Goal: Task Accomplishment & Management: Manage account settings

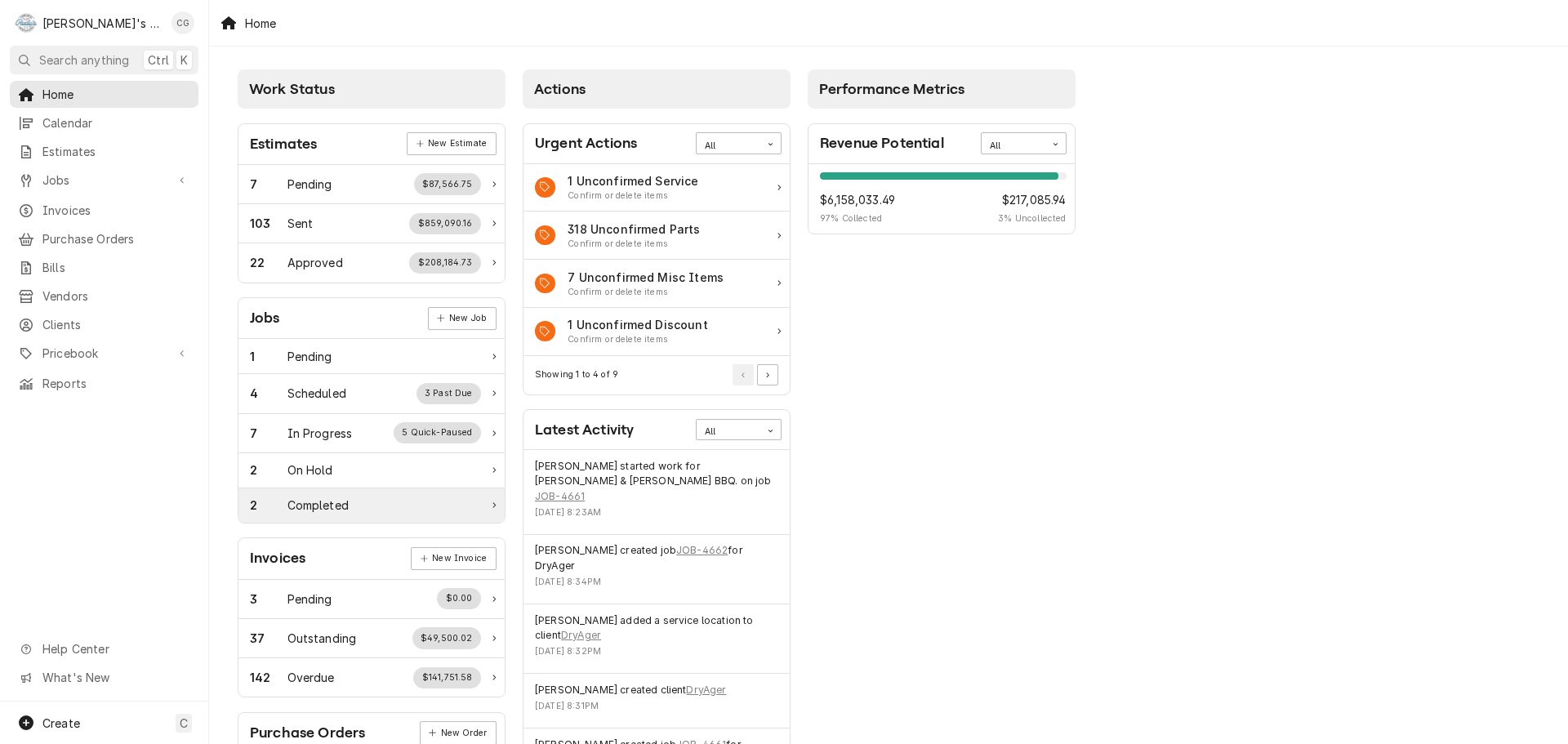
click at [330, 510] on div "Completed" at bounding box center [318, 505] width 61 height 17
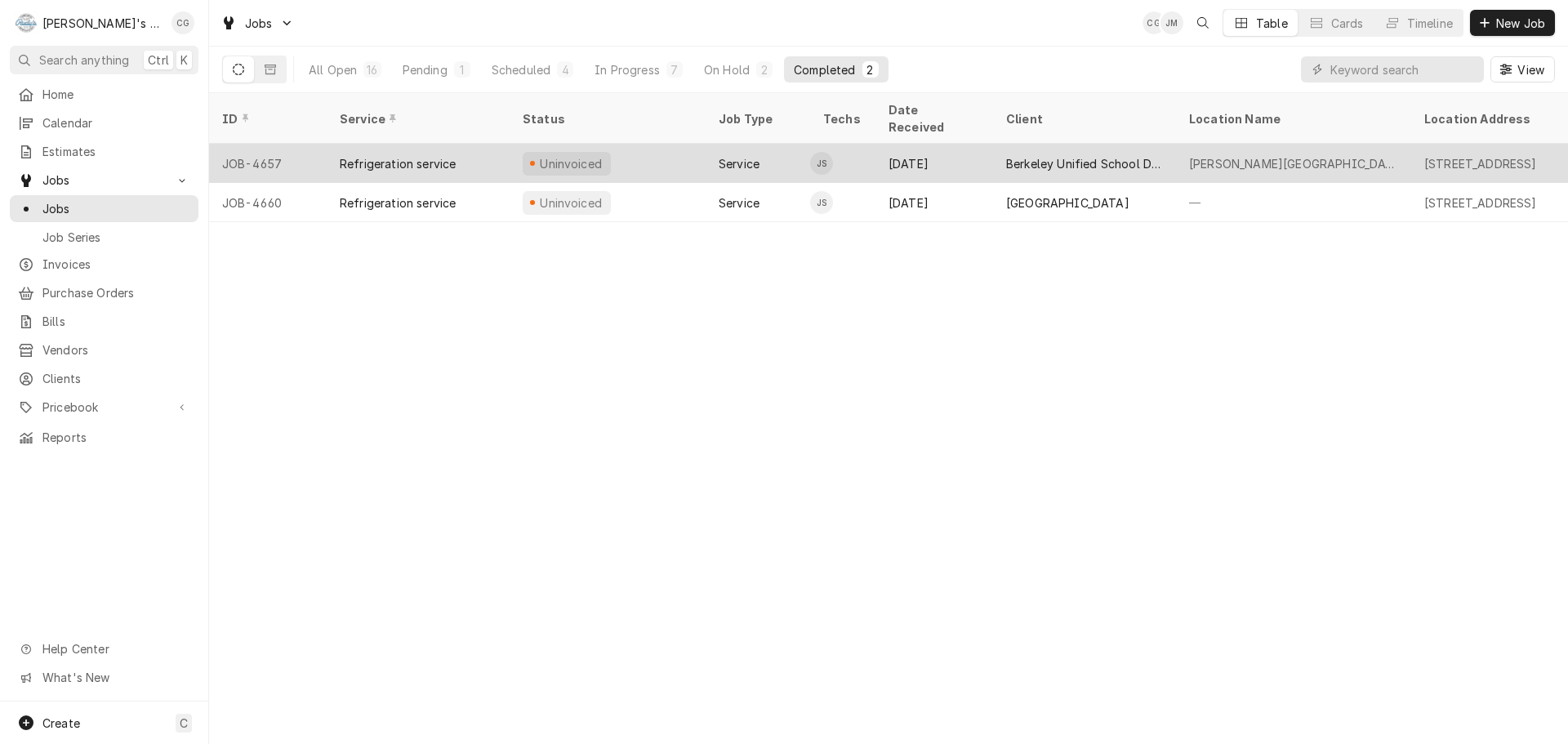
click at [1204, 155] on div "[PERSON_NAME][GEOGRAPHIC_DATA]" at bounding box center [1293, 163] width 209 height 17
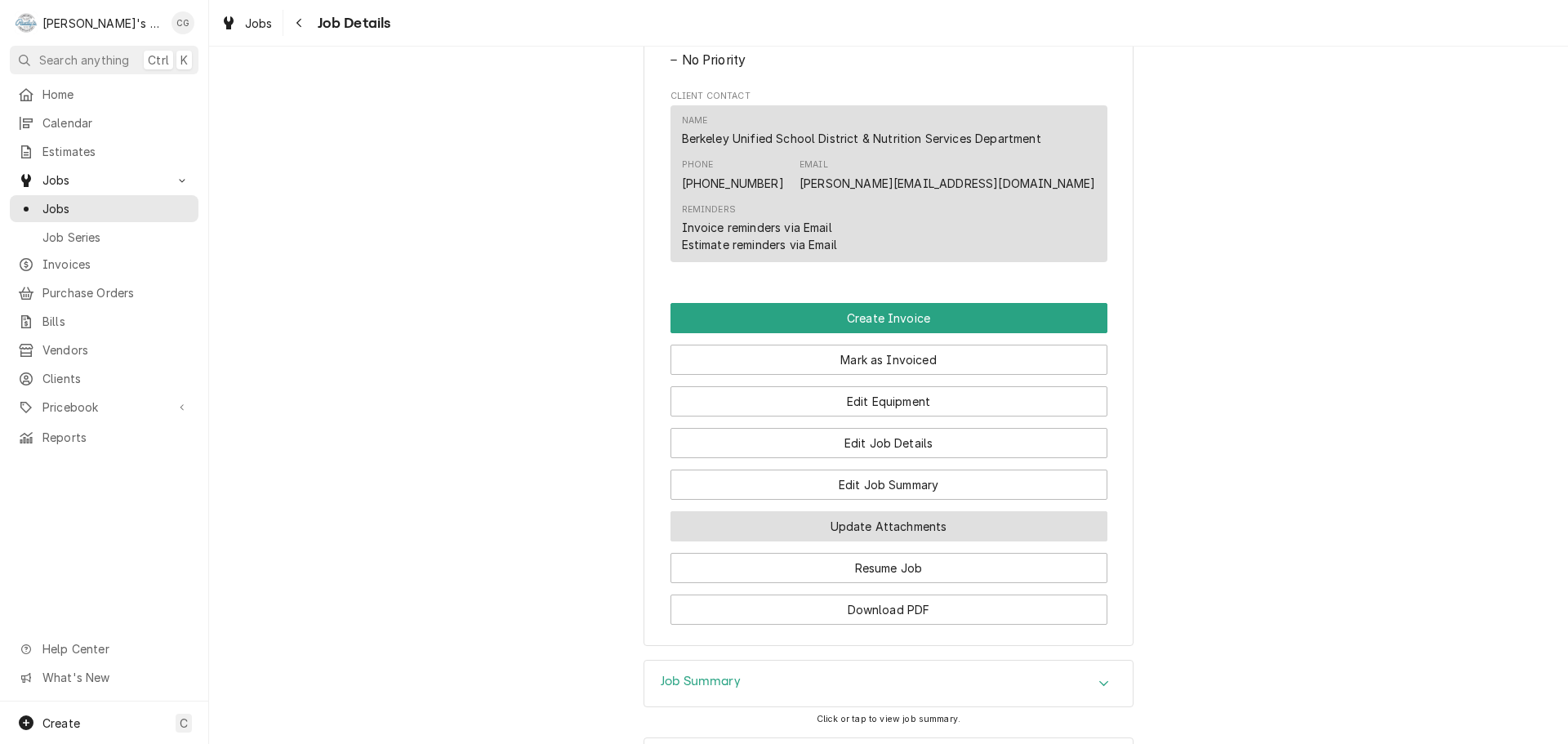
scroll to position [898, 0]
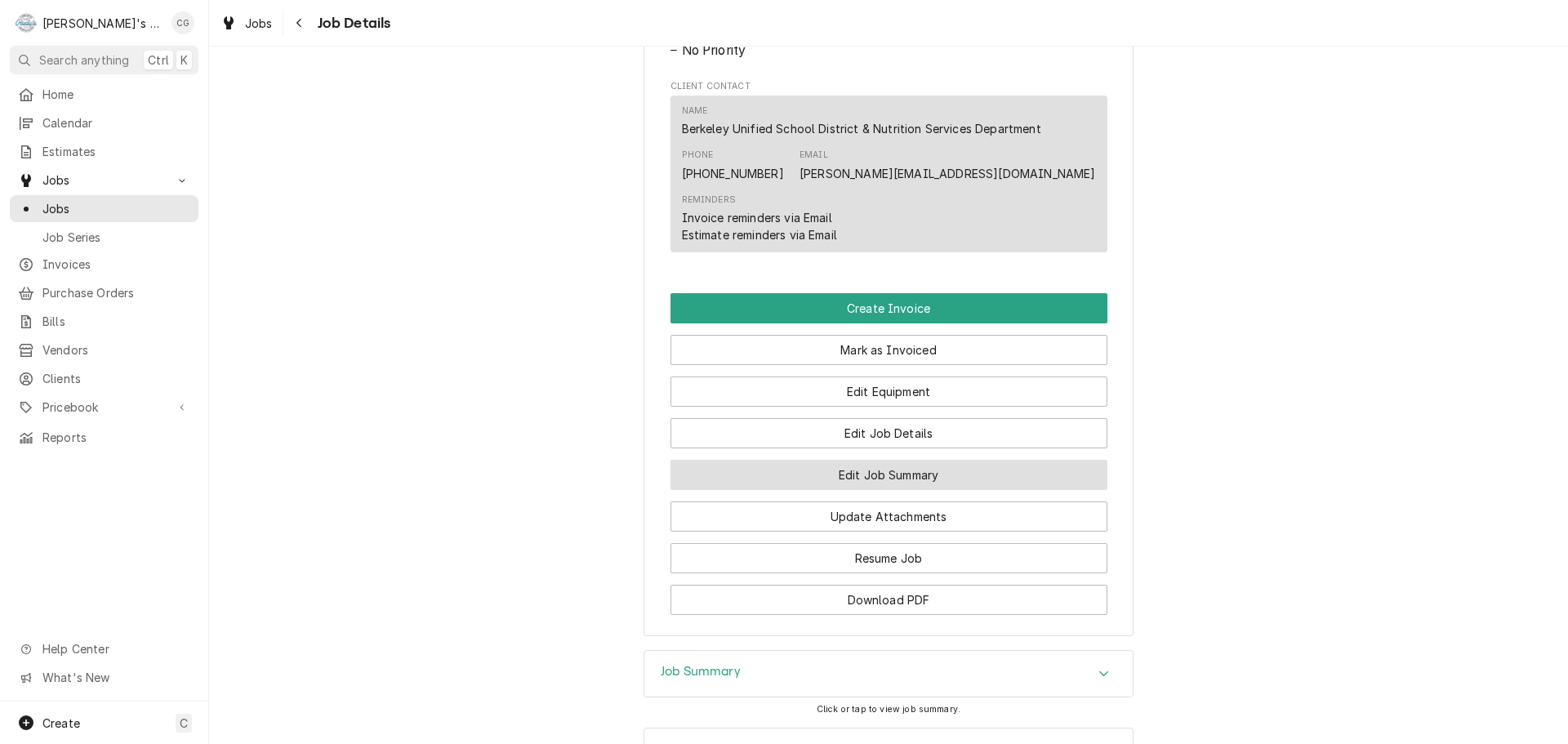
click at [887, 490] on button "Edit Job Summary" at bounding box center [889, 475] width 437 height 31
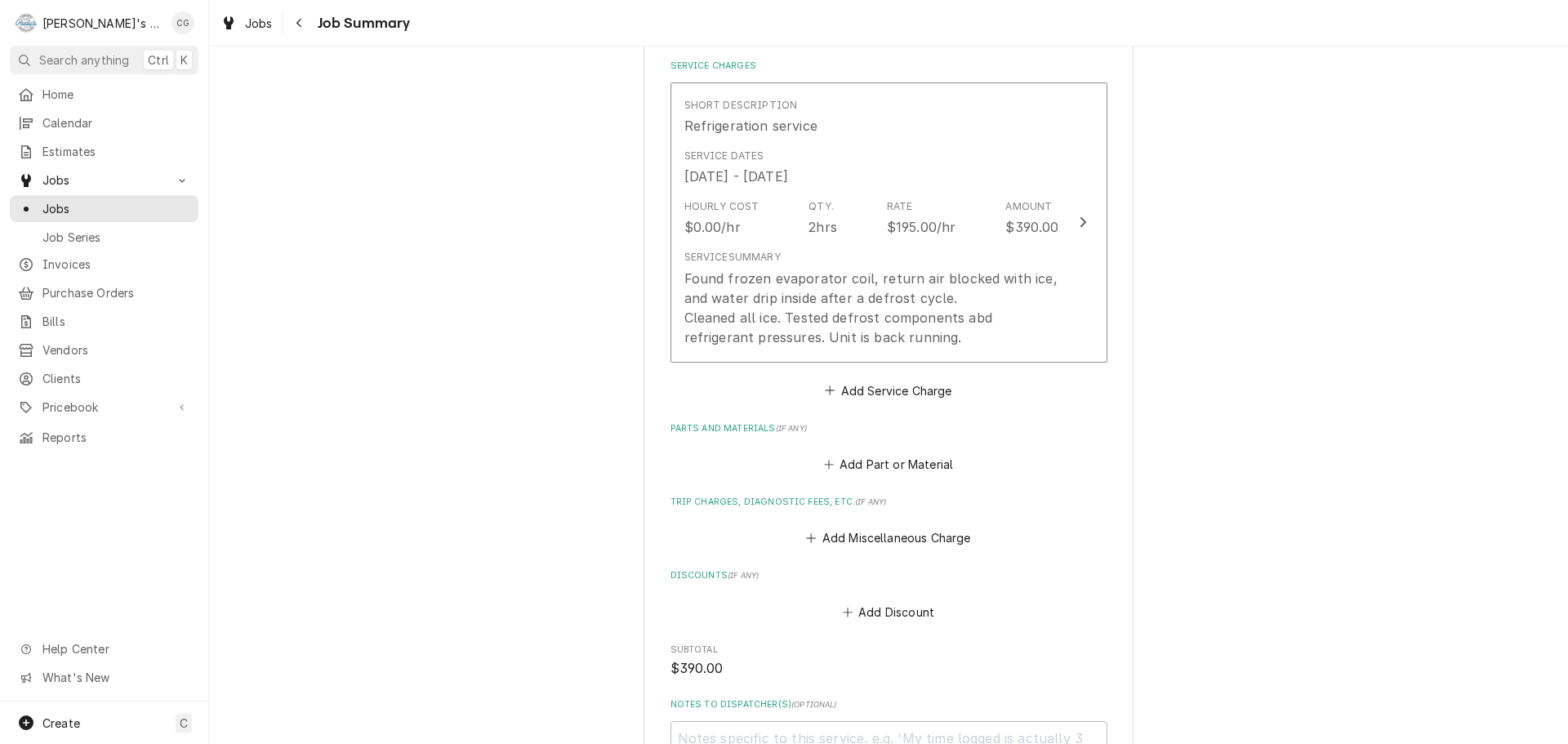
scroll to position [409, 0]
click at [874, 528] on button "Add Miscellaneous Charge" at bounding box center [888, 536] width 170 height 23
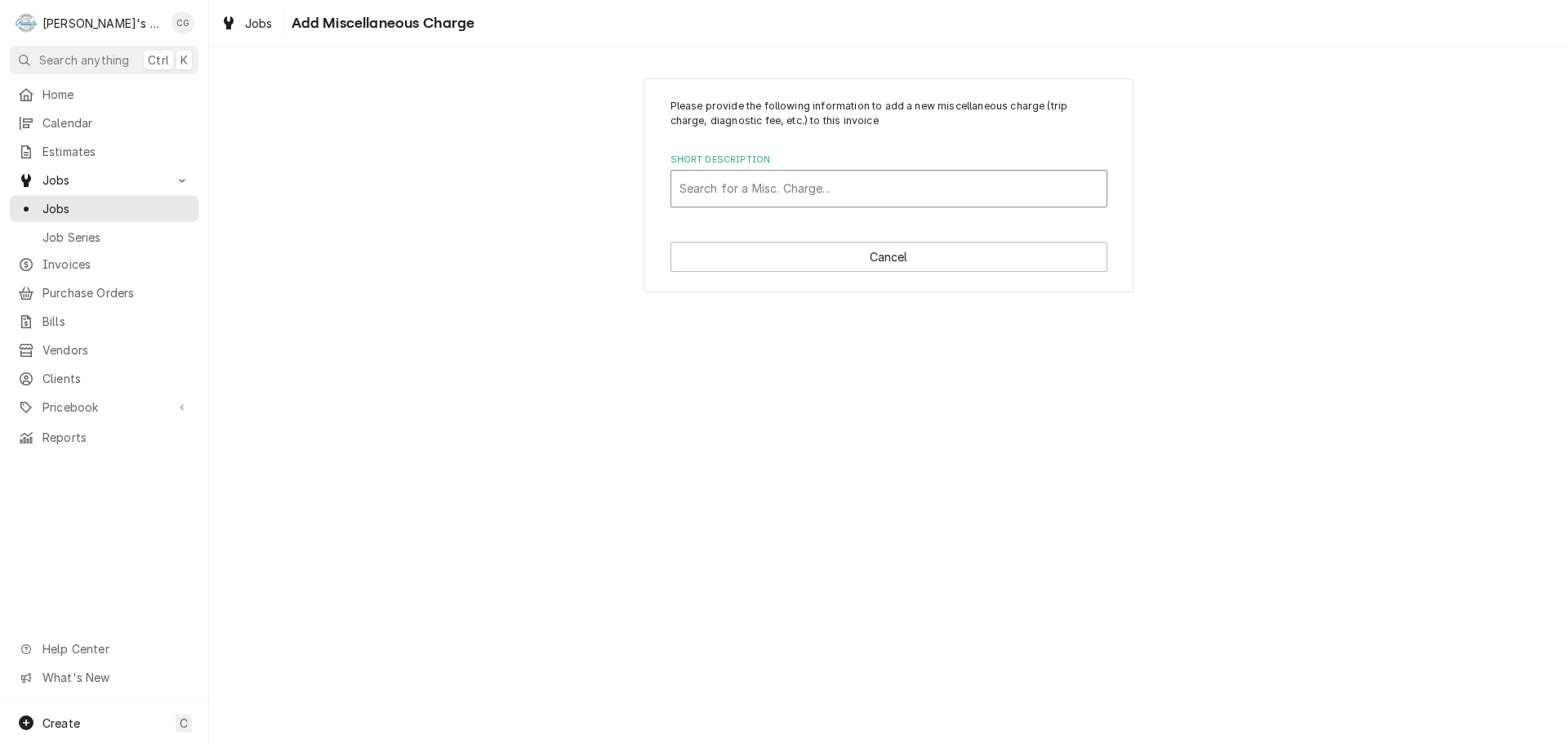
click at [785, 179] on div "Short Description" at bounding box center [889, 189] width 419 height 30
type input "truck"
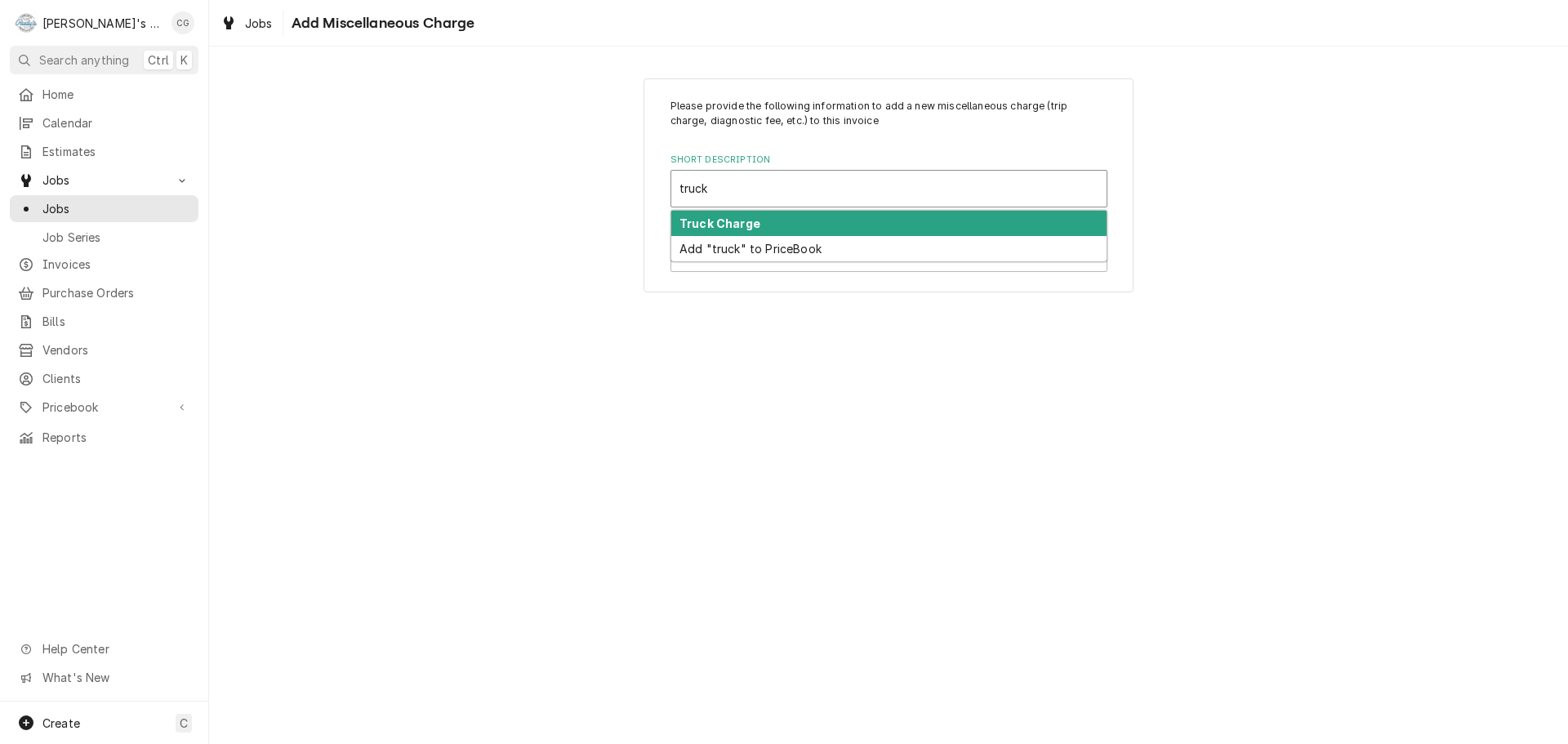
click at [794, 220] on div "Truck Charge" at bounding box center [889, 223] width 436 height 25
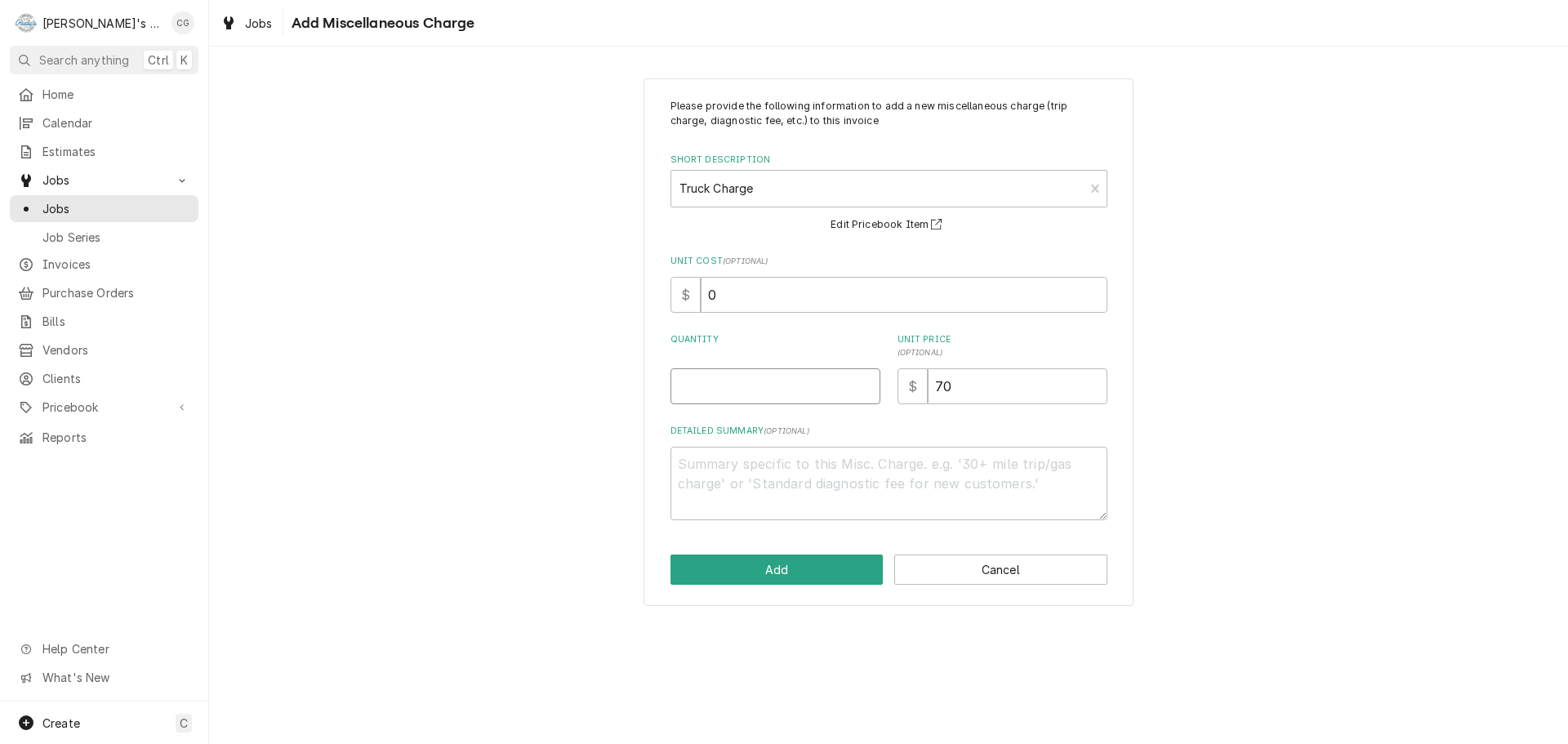
click at [811, 384] on input "Quantity" at bounding box center [776, 386] width 210 height 36
type textarea "x"
type input "1"
click at [788, 574] on button "Add" at bounding box center [777, 569] width 213 height 31
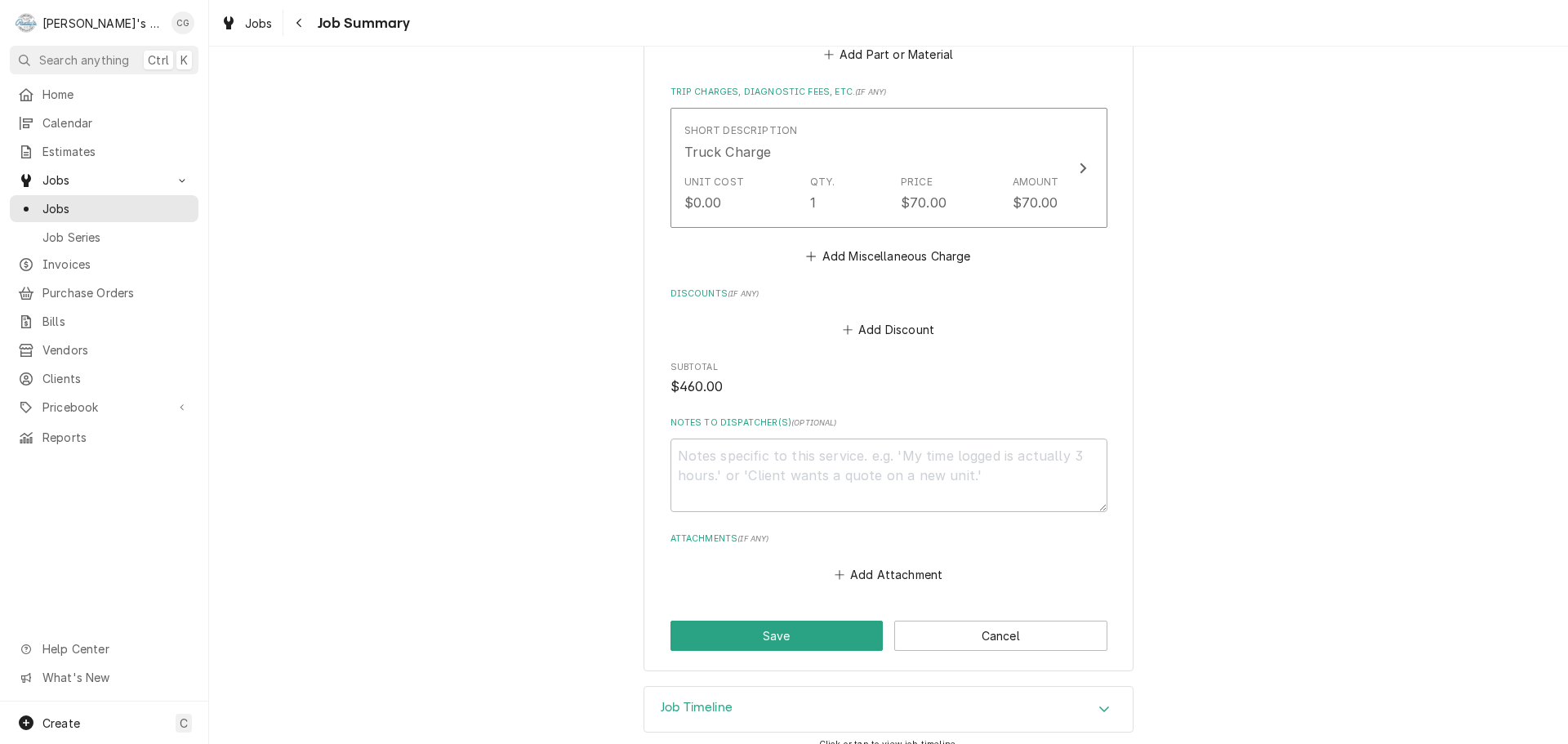
scroll to position [835, 0]
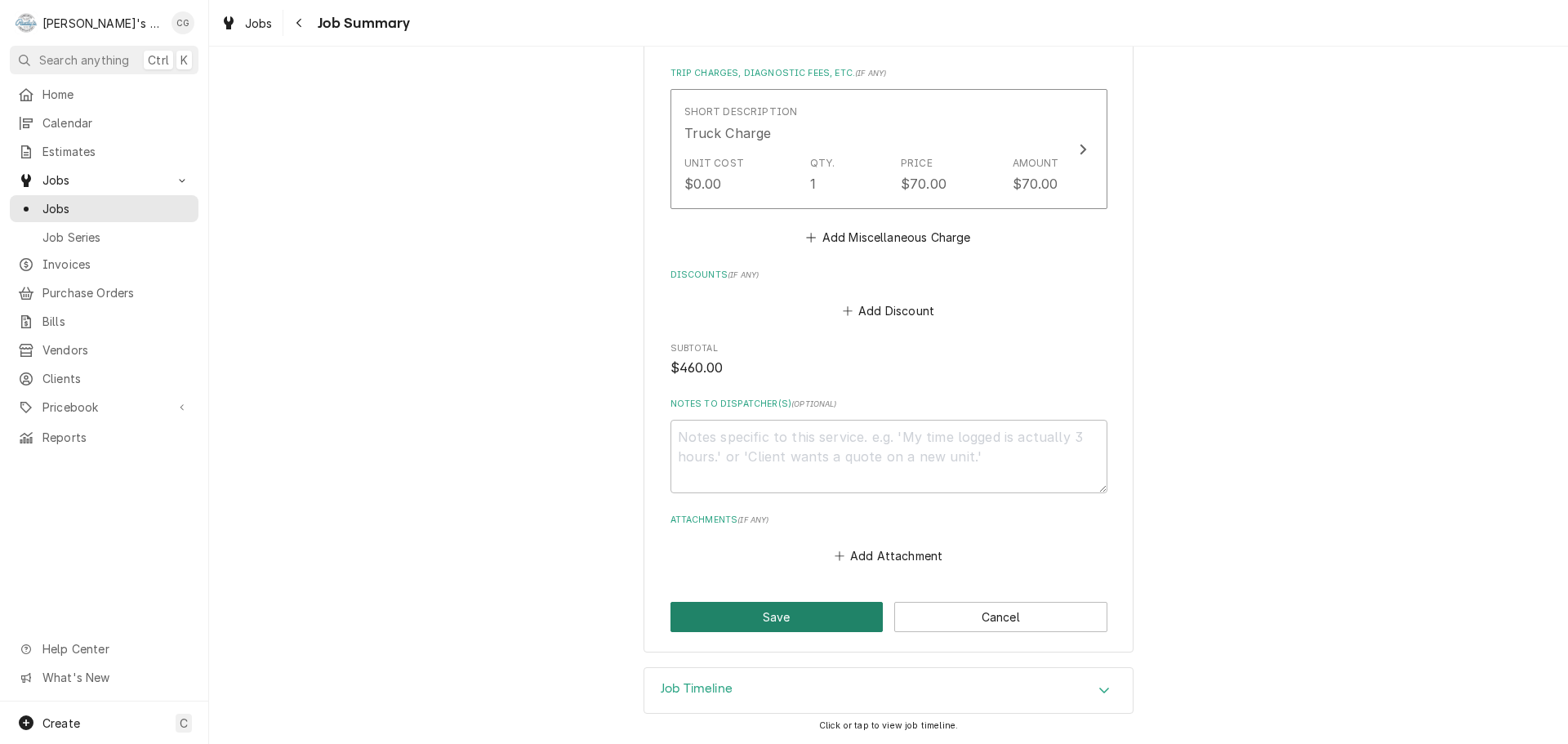
click at [791, 612] on button "Save" at bounding box center [777, 617] width 213 height 31
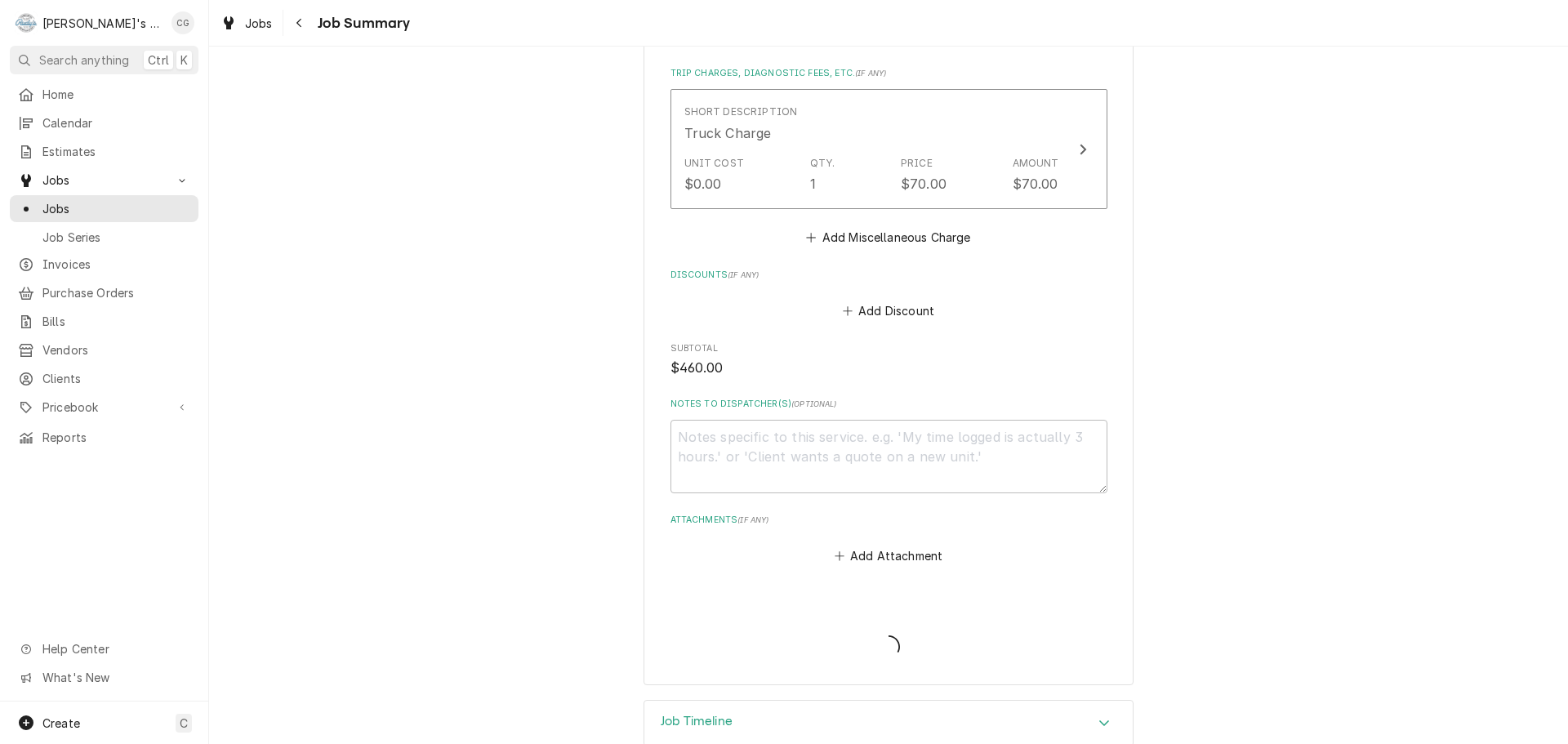
type textarea "x"
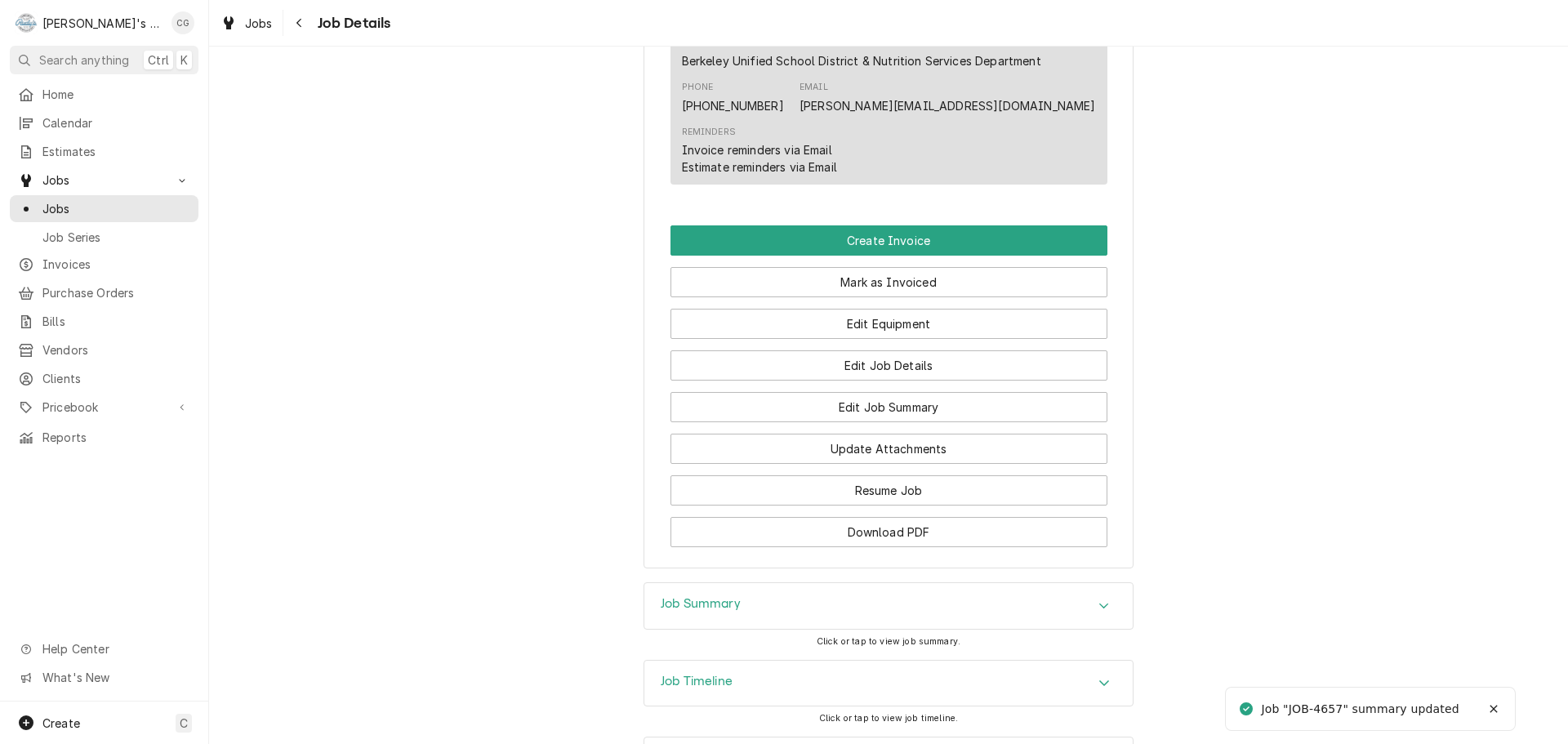
scroll to position [980, 0]
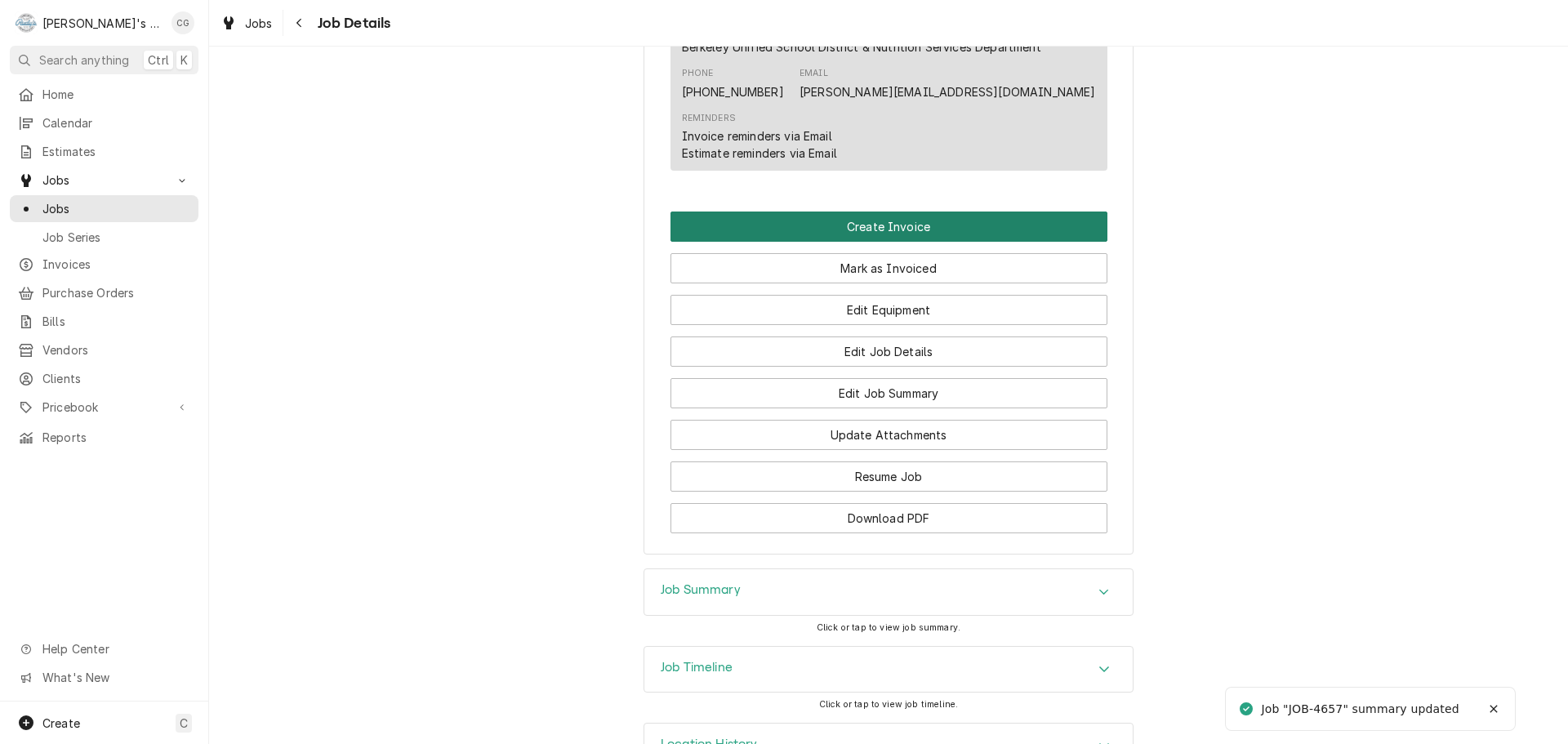
click at [892, 237] on button "Create Invoice" at bounding box center [889, 227] width 437 height 31
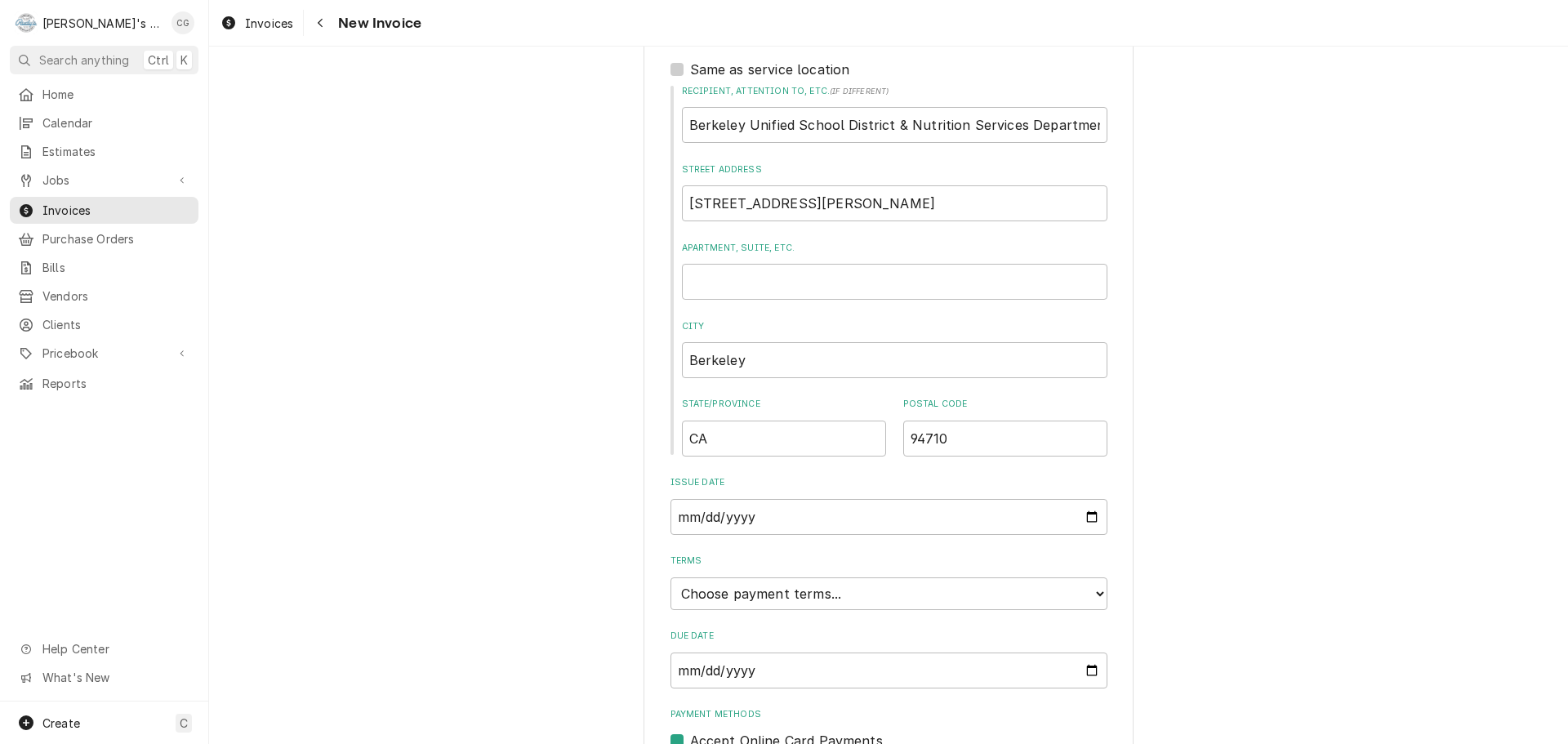
scroll to position [628, 0]
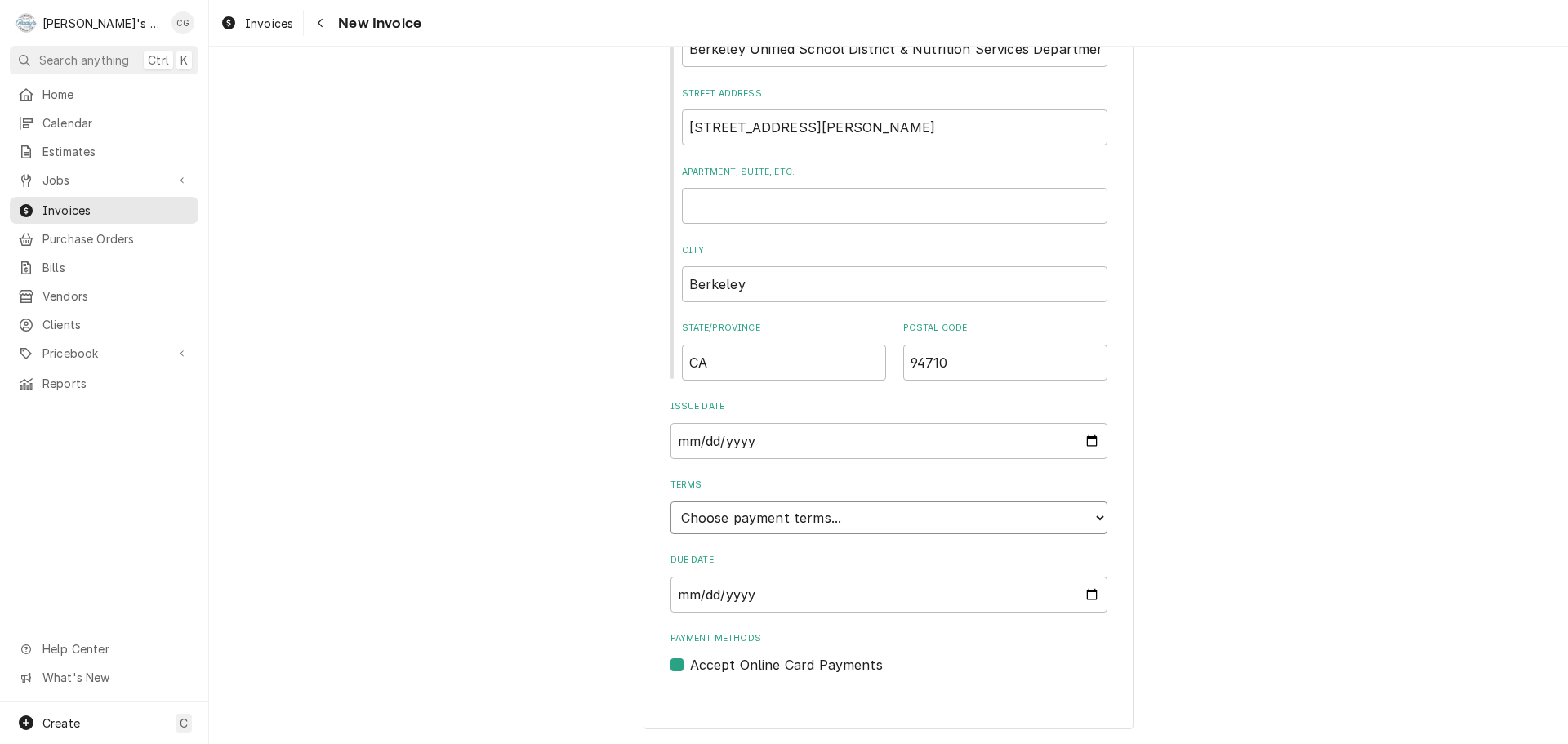
click at [788, 524] on select "Choose payment terms... Same Day Net 7 Net 14 Net 21 Net 30 Net 45 Net 60 Net 90" at bounding box center [889, 517] width 437 height 33
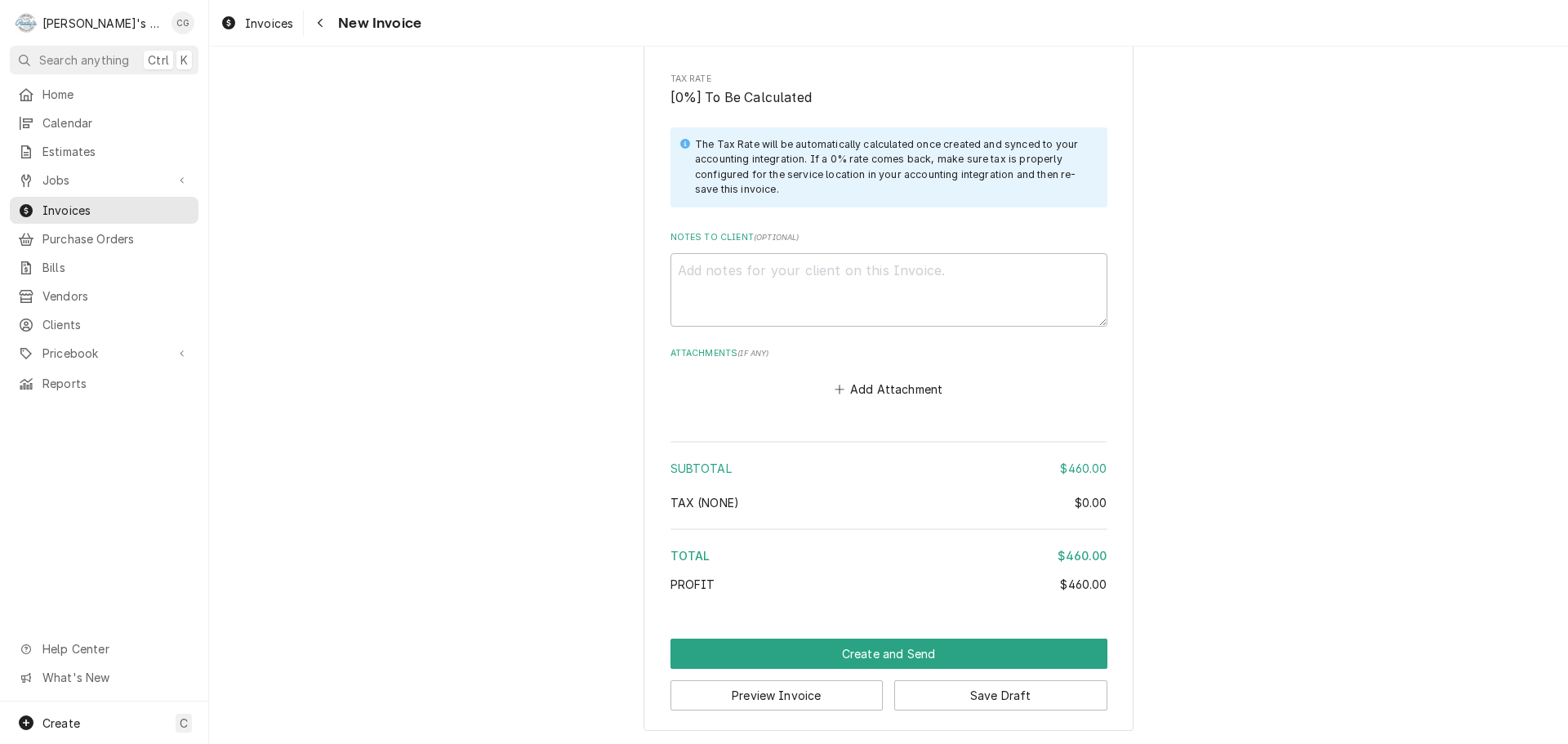
scroll to position [2118, 0]
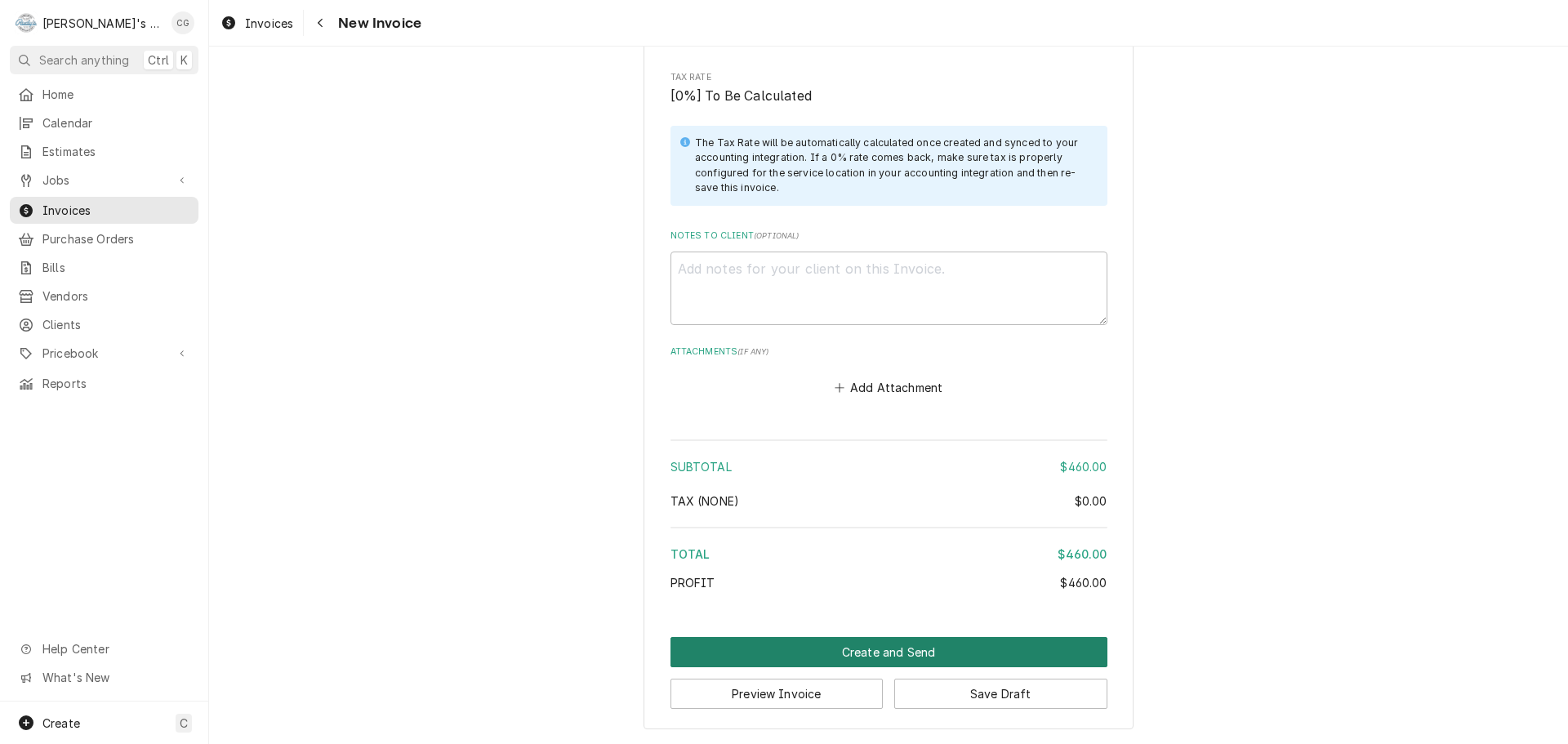
click at [802, 646] on button "Create and Send" at bounding box center [889, 652] width 437 height 31
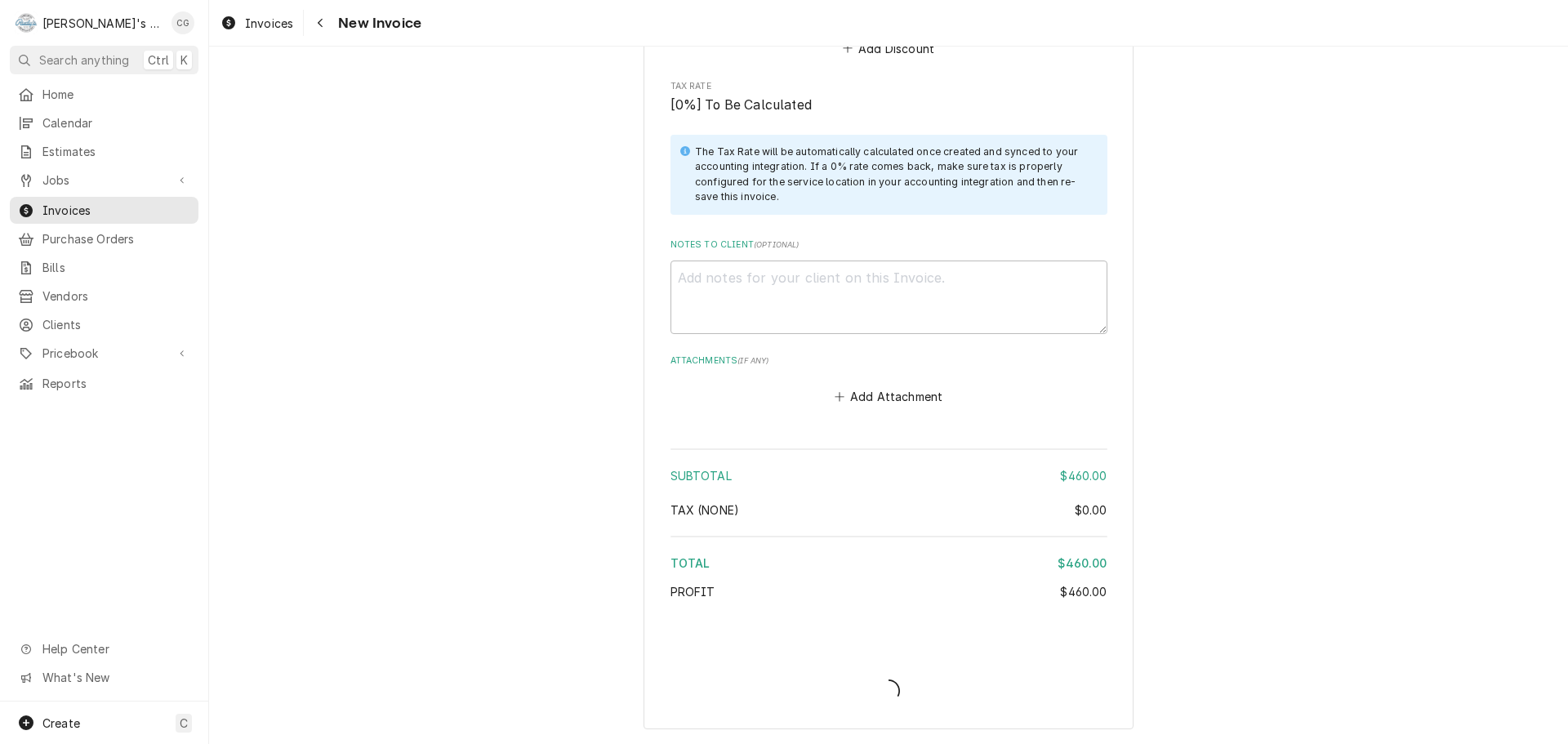
scroll to position [2108, 0]
type textarea "x"
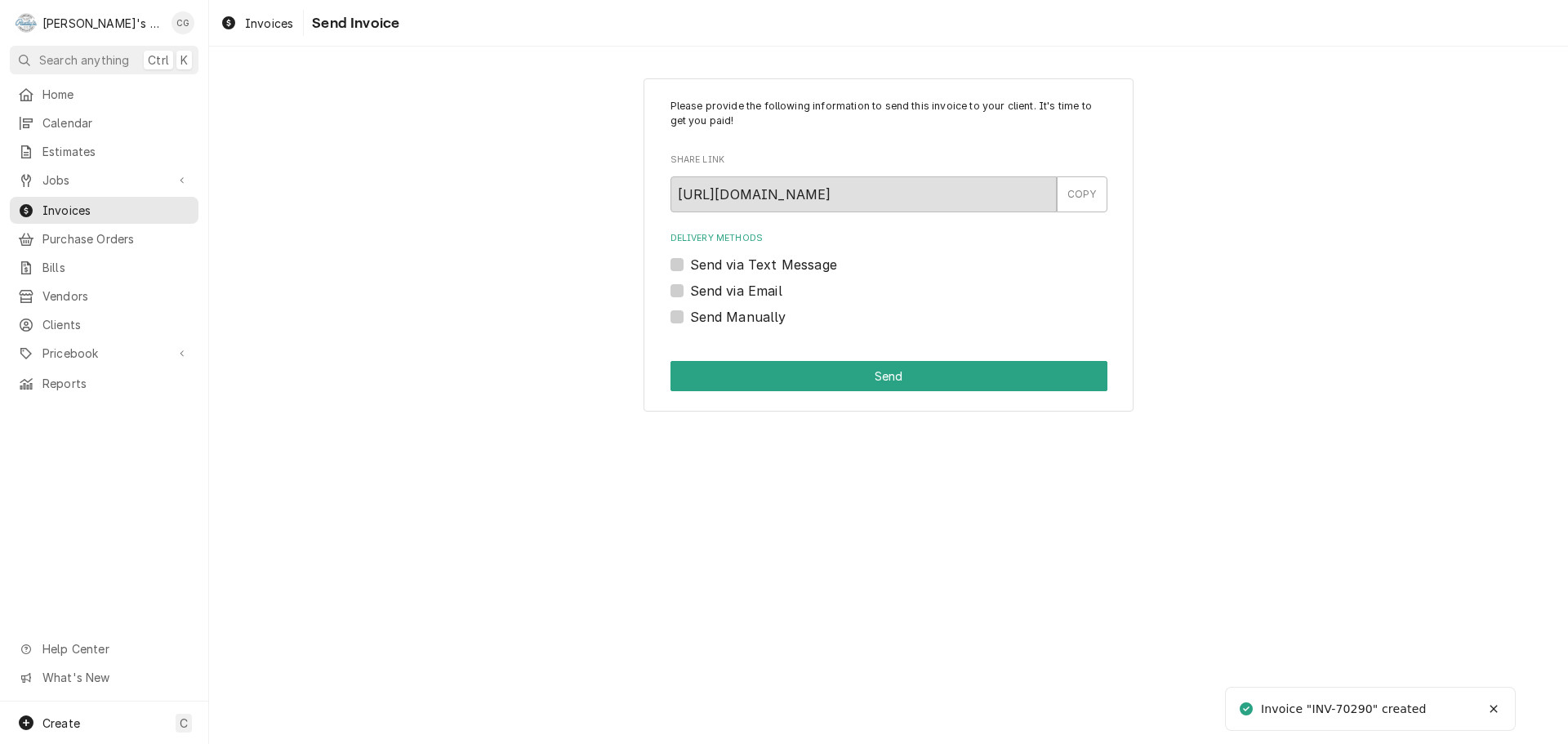
click at [690, 291] on label "Send via Email" at bounding box center [736, 290] width 92 height 20
click at [690, 291] on input "Send via Email" at bounding box center [908, 298] width 437 height 36
checkbox input "true"
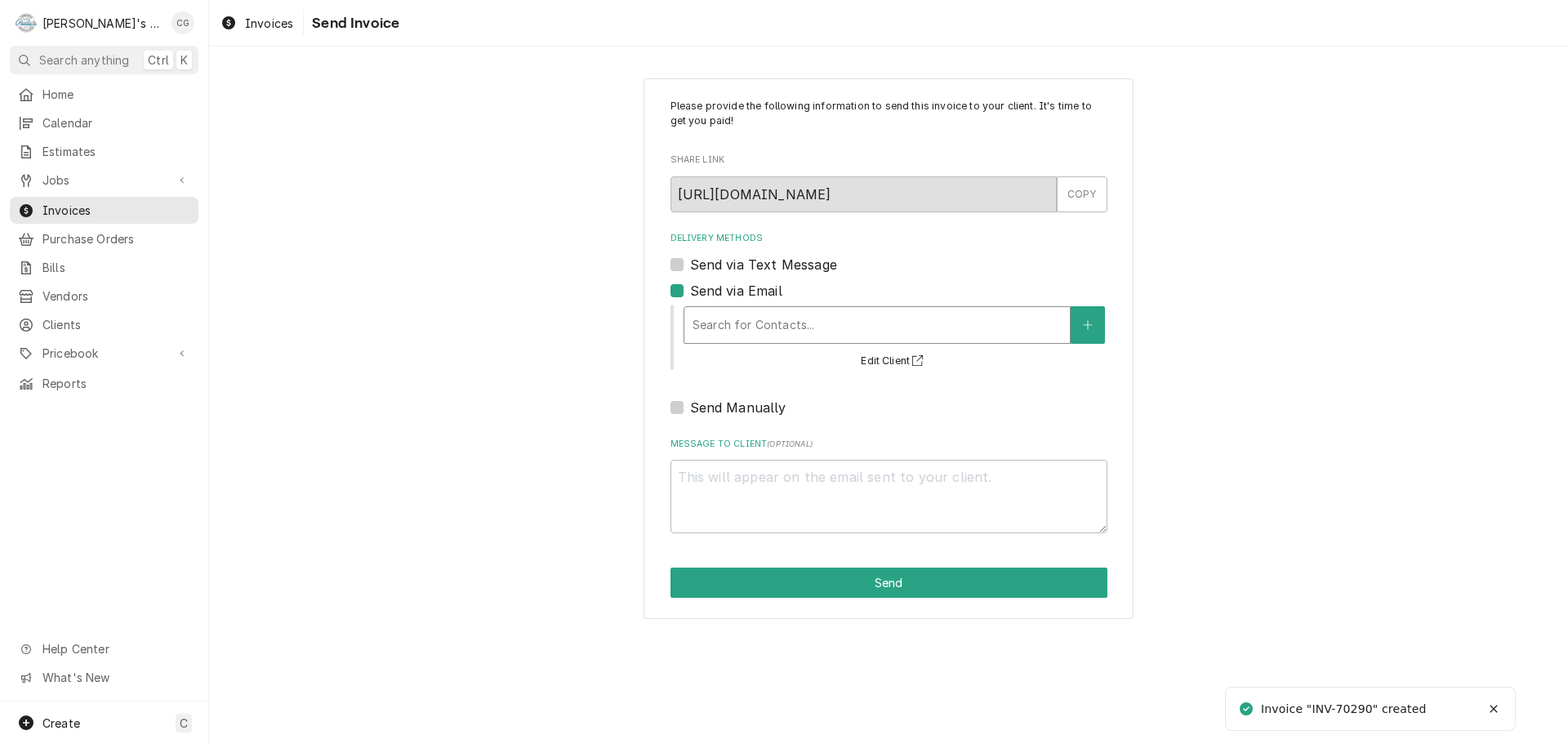
click at [767, 321] on div "Delivery Methods" at bounding box center [877, 325] width 369 height 30
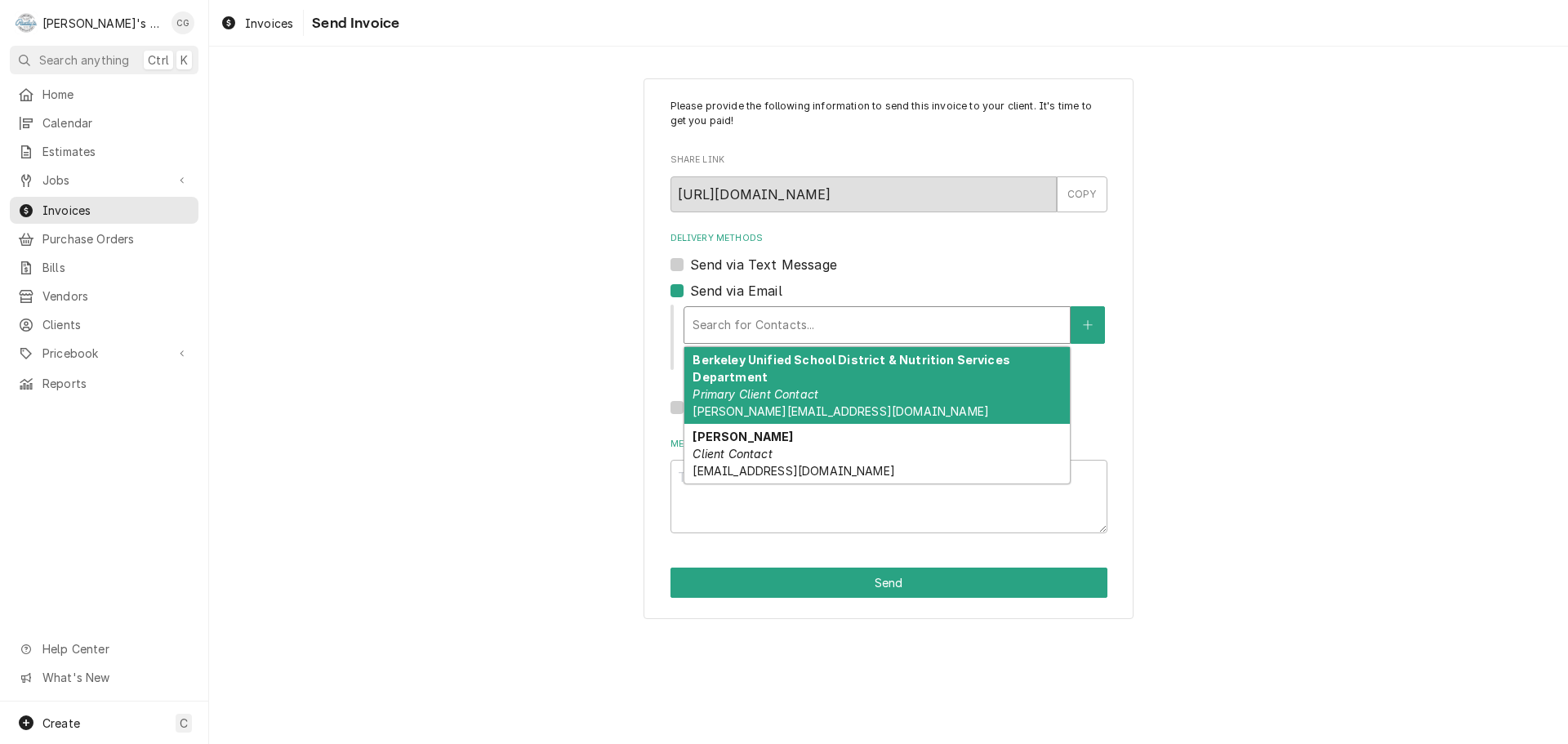
click at [777, 394] on em "Primary Client Contact" at bounding box center [755, 394] width 125 height 14
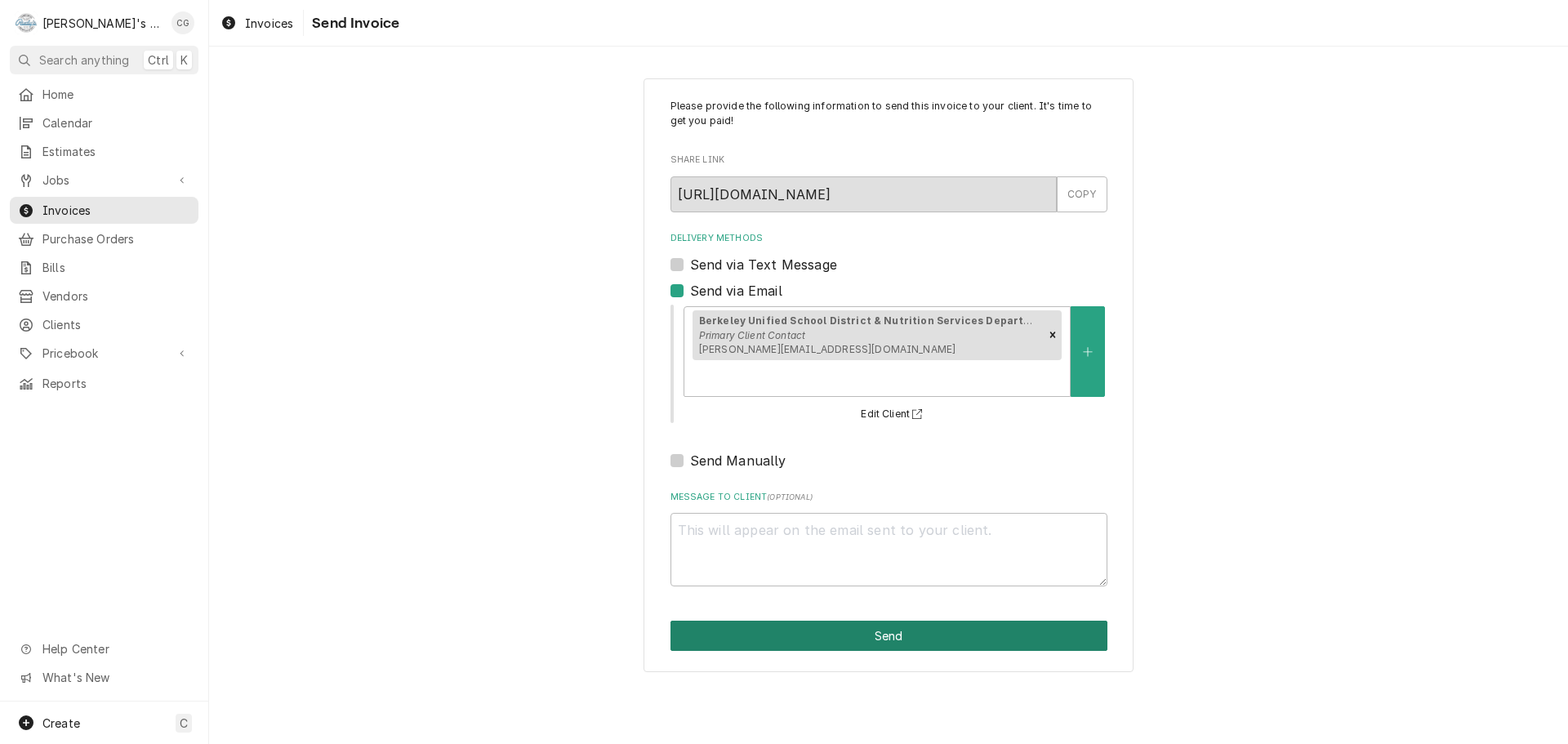
click at [841, 620] on button "Send" at bounding box center [889, 635] width 437 height 31
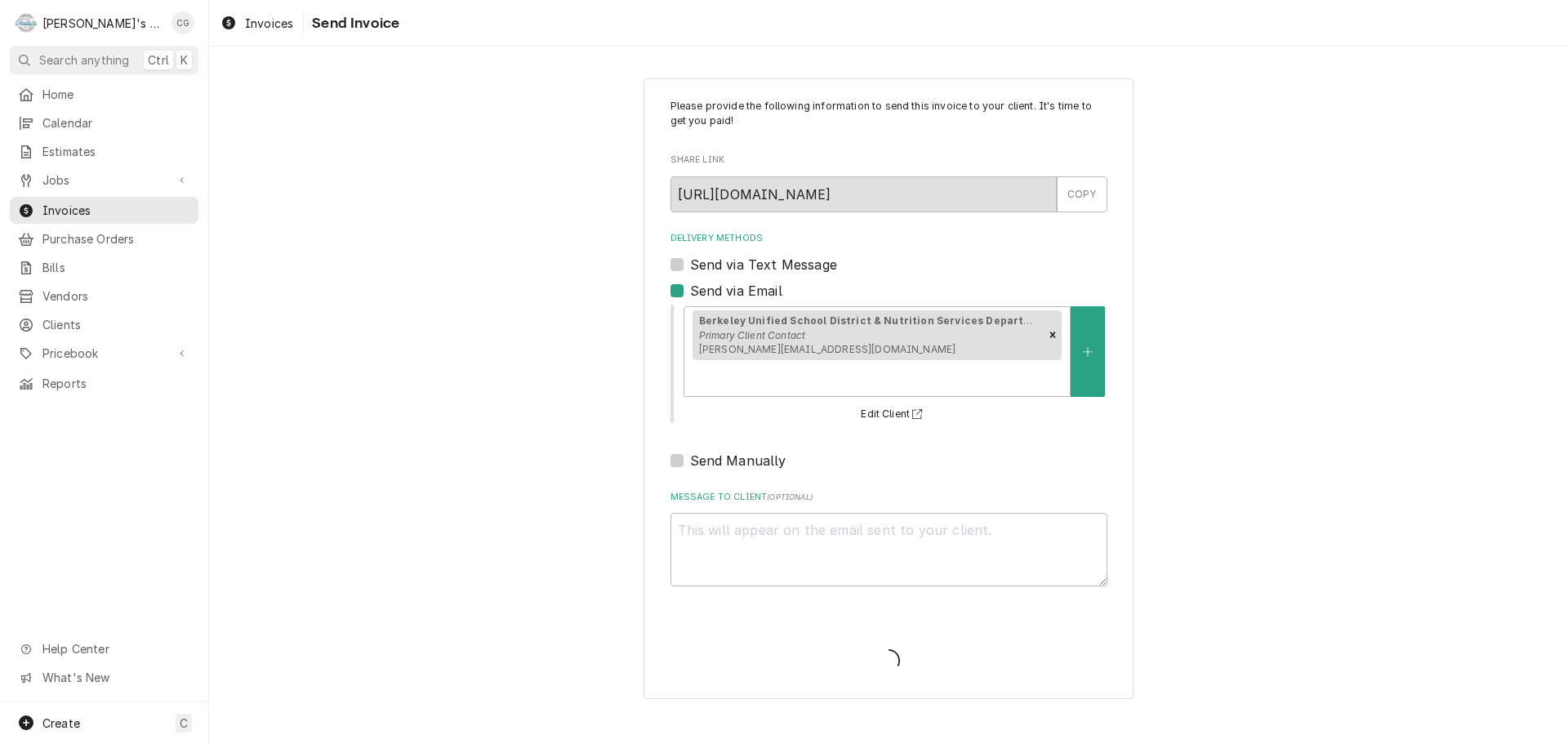
type textarea "x"
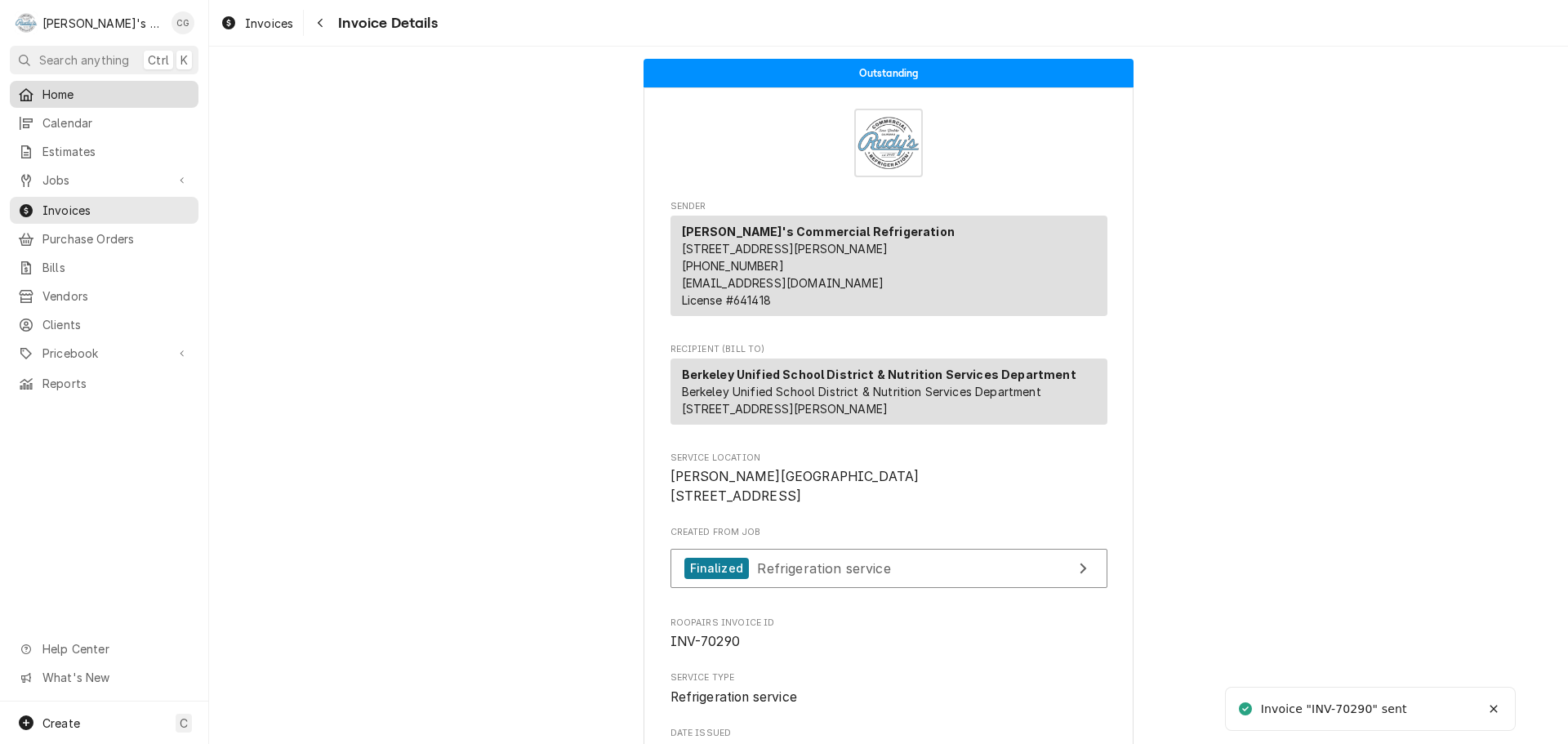
drag, startPoint x: 0, startPoint y: 0, endPoint x: 105, endPoint y: 89, distance: 137.6
click at [105, 89] on span "Home" at bounding box center [116, 94] width 148 height 17
